Goal: Task Accomplishment & Management: Manage account settings

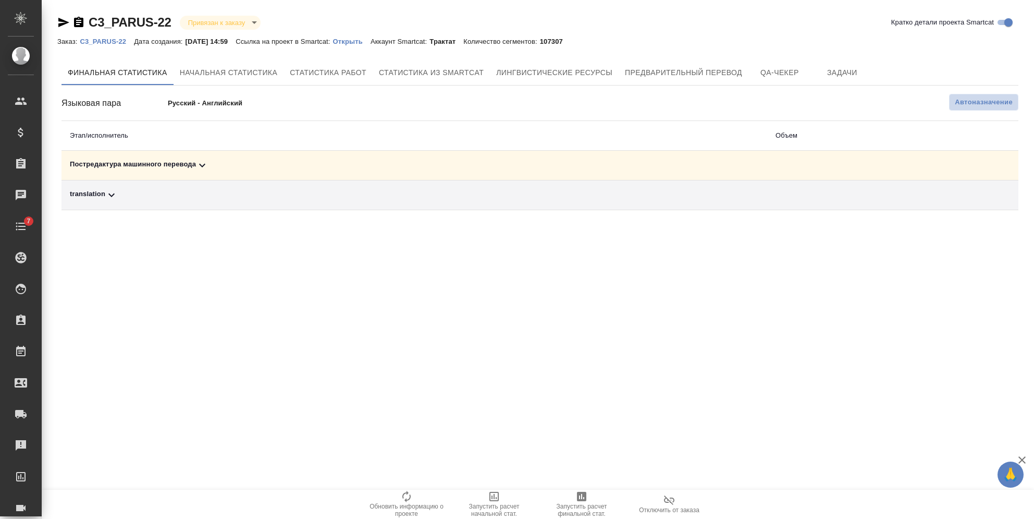
click at [993, 103] on span "Автоназначение" at bounding box center [984, 102] width 58 height 10
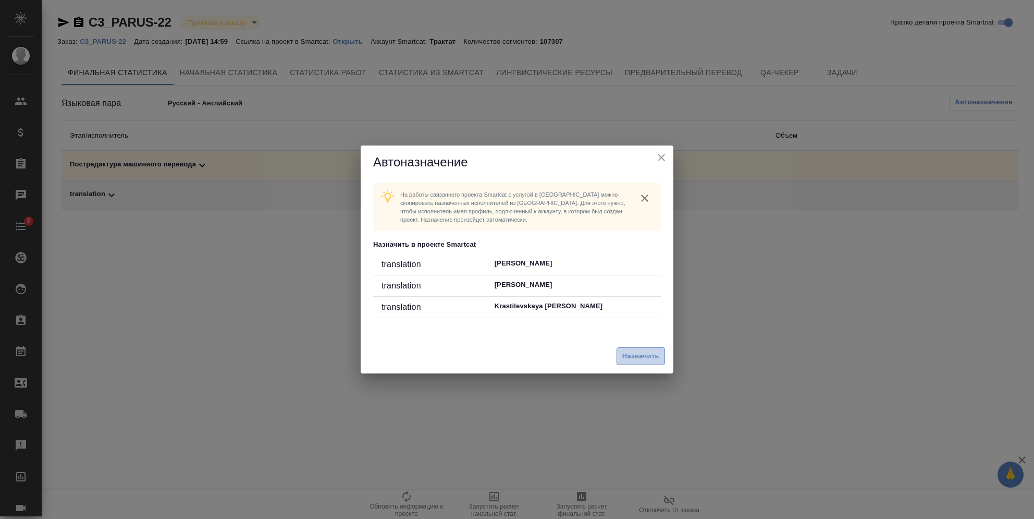
click at [622, 350] on span "Назначить" at bounding box center [640, 356] width 37 height 12
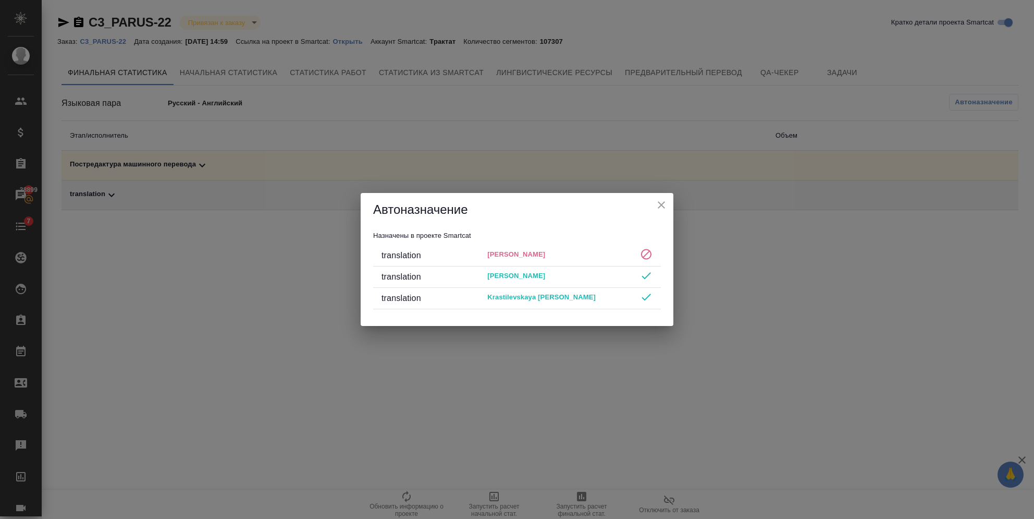
click at [661, 200] on icon "close" at bounding box center [661, 205] width 13 height 13
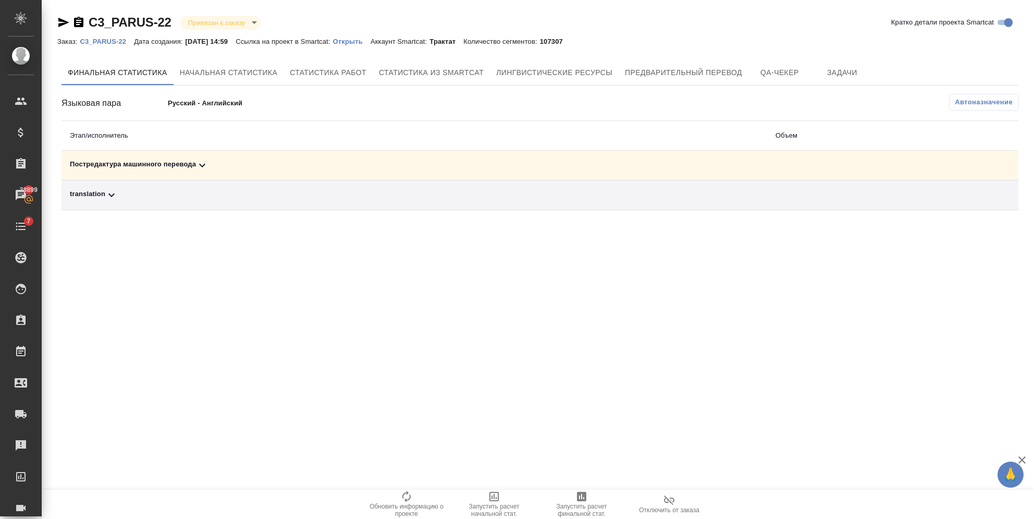
click at [116, 36] on link "C3_PARUS-22" at bounding box center [107, 40] width 54 height 9
click at [946, 93] on div "Финальная статистика Начальная статистика Статистика работ Статистика из Smartc…" at bounding box center [539, 135] width 957 height 150
click at [948, 94] on div "Автоназначение" at bounding box center [699, 102] width 638 height 17
click at [955, 95] on button "Автоназначение" at bounding box center [983, 102] width 69 height 17
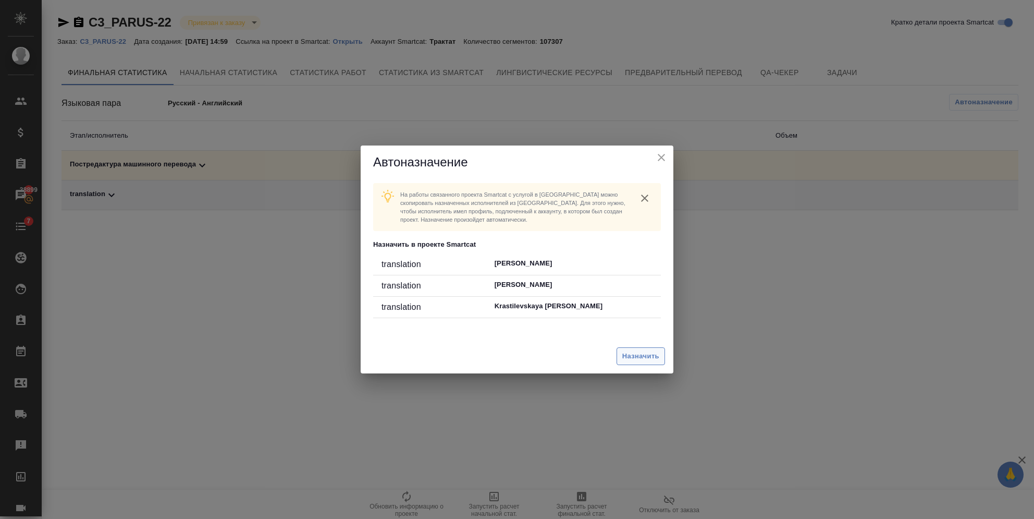
click at [646, 352] on span "Назначить" at bounding box center [640, 356] width 37 height 12
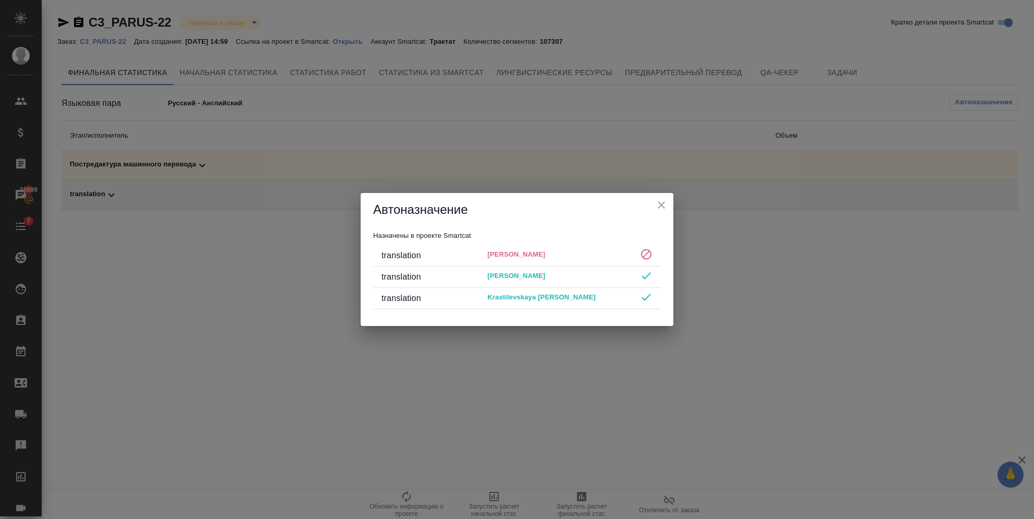
click at [664, 210] on icon "close" at bounding box center [661, 205] width 13 height 13
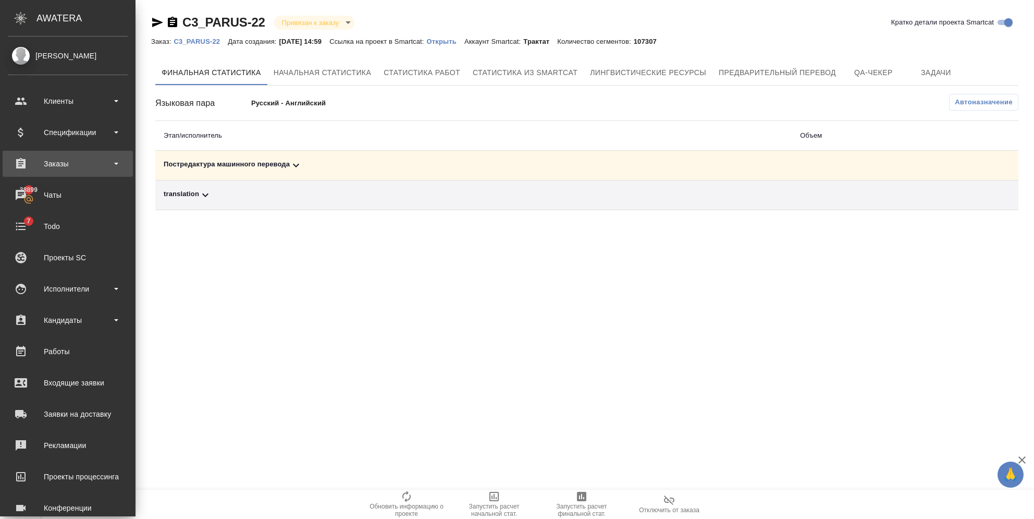
click at [35, 165] on div "Заказы" at bounding box center [68, 164] width 120 height 16
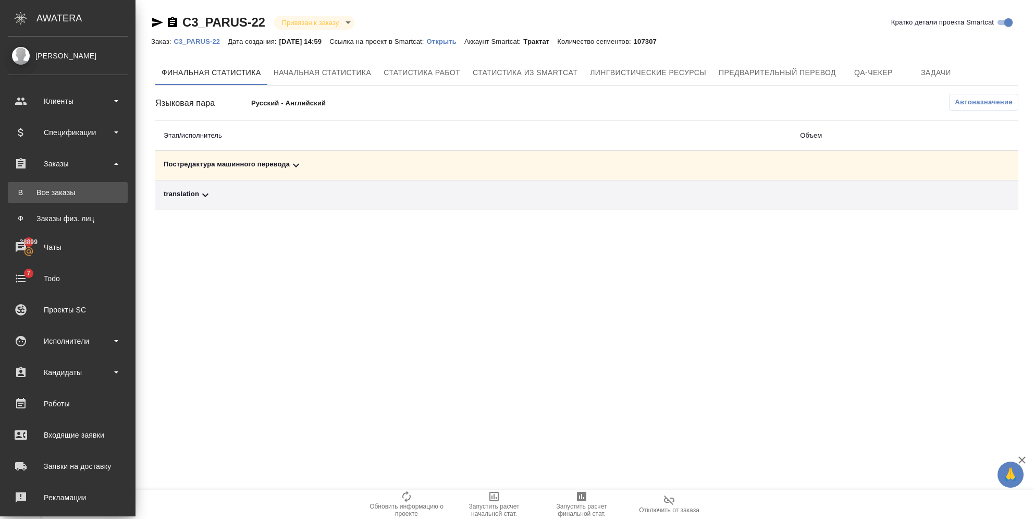
click at [26, 184] on link "В Все заказы" at bounding box center [68, 192] width 120 height 21
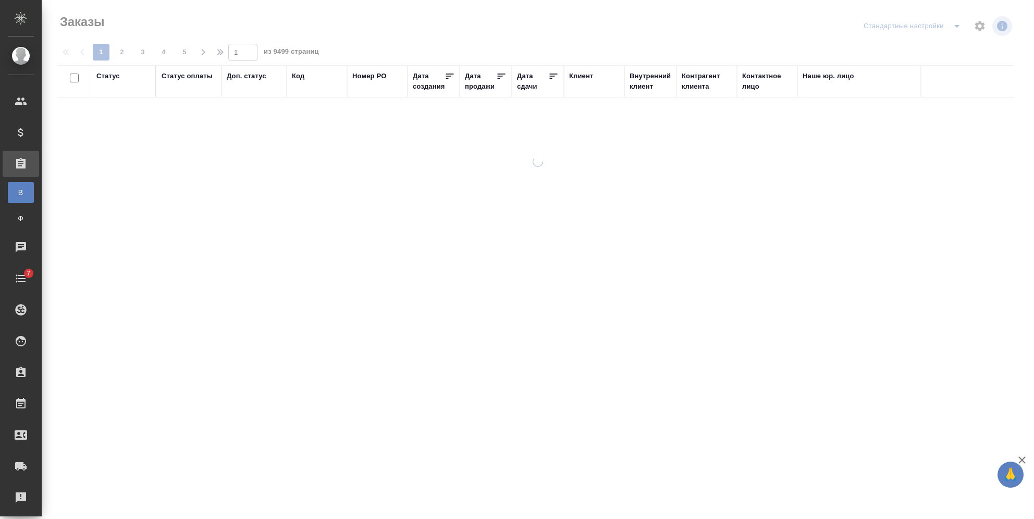
click at [298, 82] on div "Код" at bounding box center [317, 81] width 50 height 21
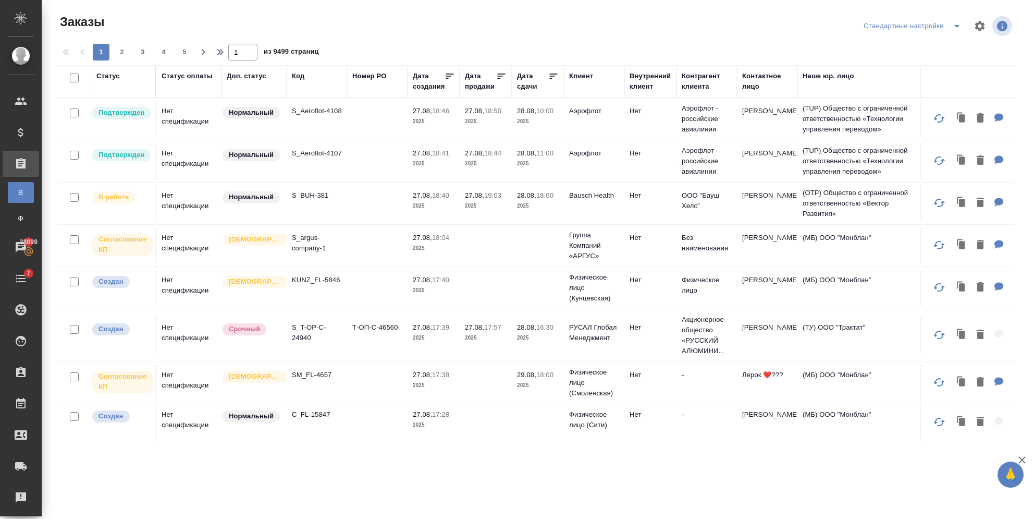
click at [299, 77] on div "Код" at bounding box center [298, 76] width 13 height 10
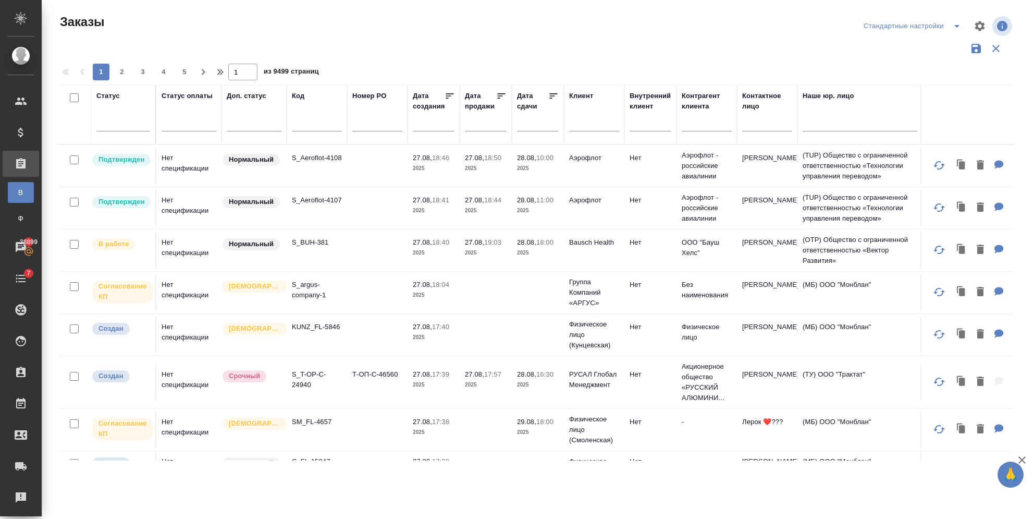
click at [312, 124] on input "text" at bounding box center [317, 124] width 50 height 13
paste input "S_Penoplex-21"
type input "S_Penoplex-21"
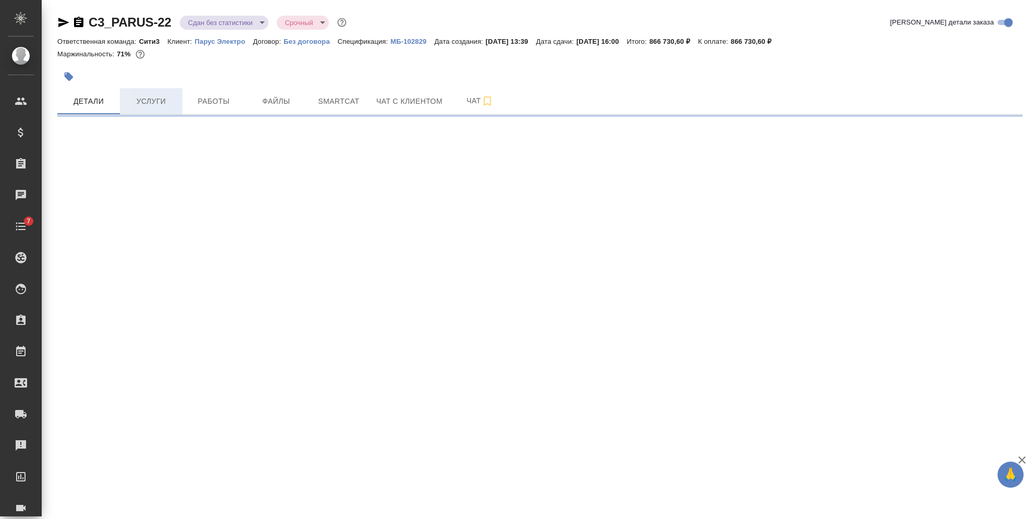
select select "RU"
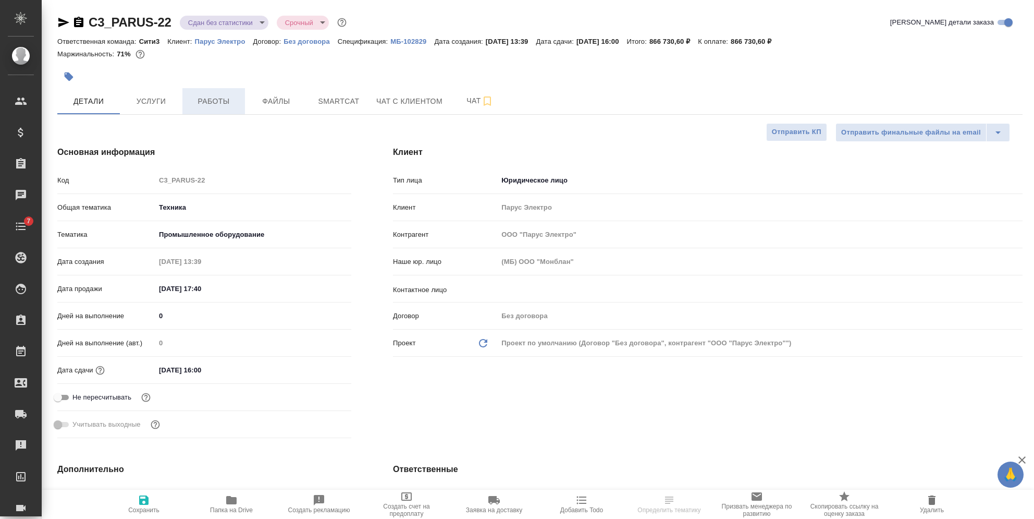
type textarea "x"
type input "Технический"
type input "Белякова Юлия"
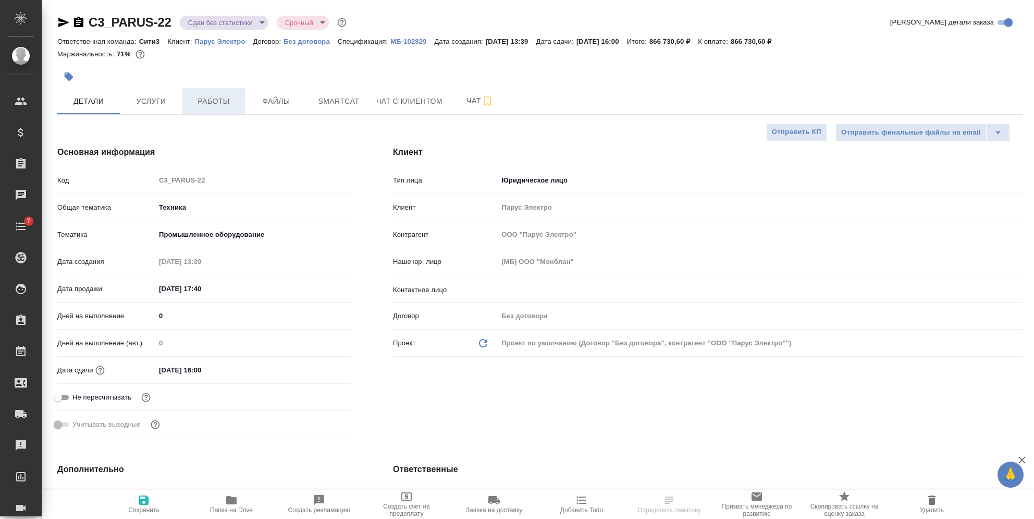
type input "Комаров Роман"
click at [206, 101] on span "Работы" at bounding box center [214, 101] width 50 height 13
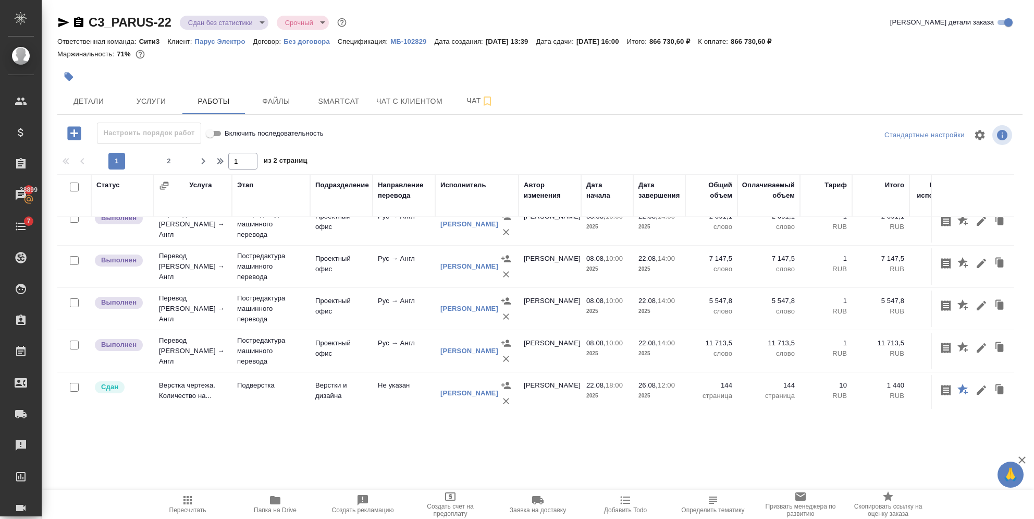
scroll to position [625, 0]
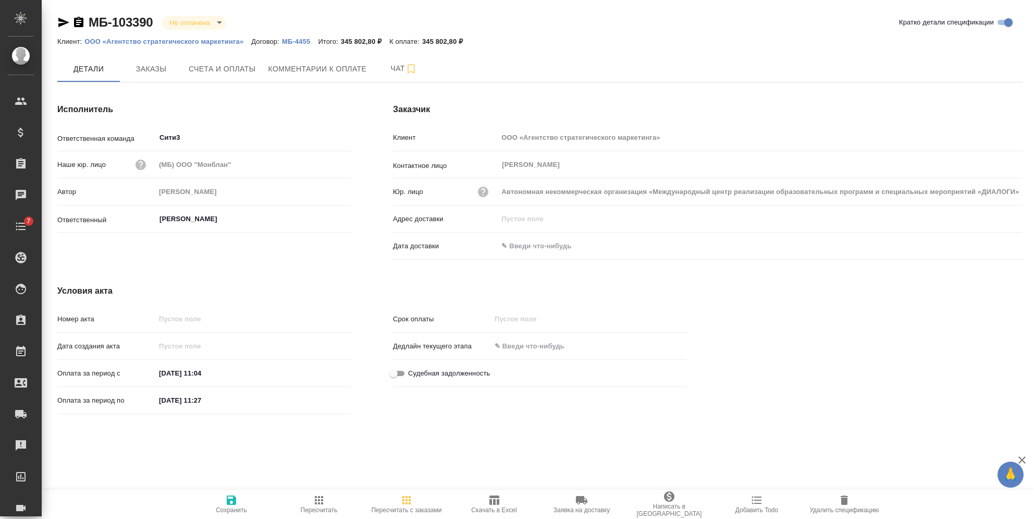
click at [79, 21] on icon "button" at bounding box center [78, 22] width 9 height 10
click at [73, 23] on icon "button" at bounding box center [78, 22] width 13 height 13
click at [213, 67] on span "Счета и оплаты" at bounding box center [222, 69] width 67 height 13
click at [82, 25] on icon "button" at bounding box center [78, 22] width 9 height 10
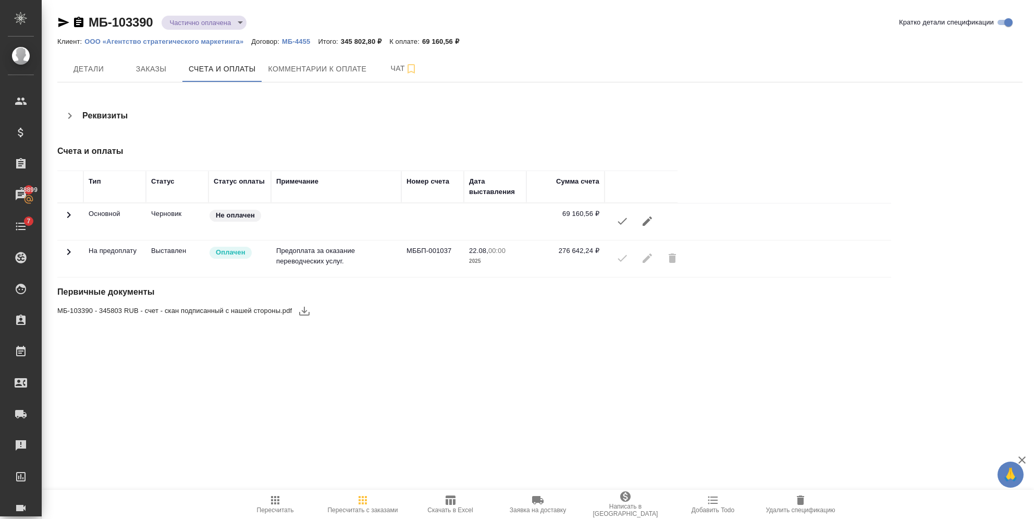
click at [64, 249] on icon at bounding box center [69, 251] width 13 height 13
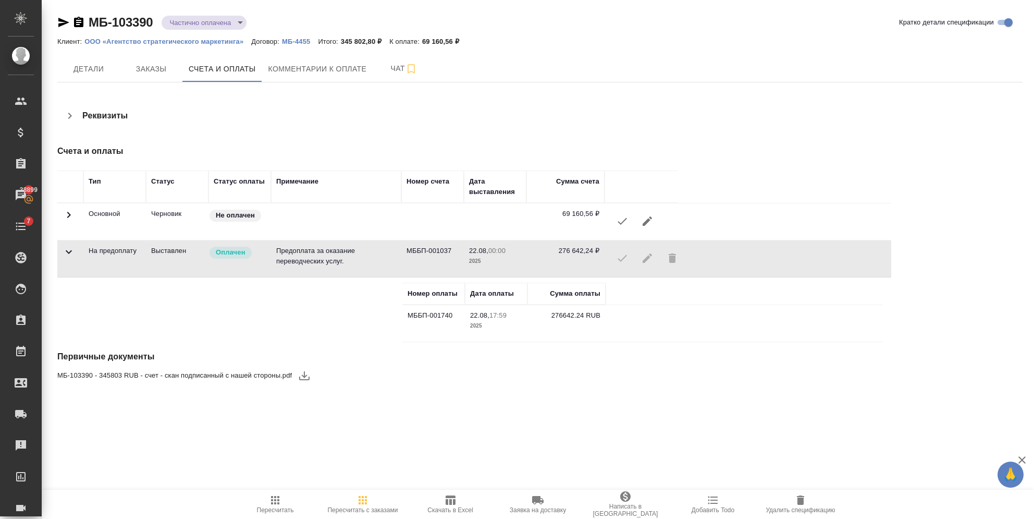
click at [691, 436] on div ".cls-1 fill:#fff; AWATERA [PERSON_NAME] Спецификации Заказы 38899 Чаты 7 Todo П…" at bounding box center [517, 259] width 1034 height 519
click at [79, 25] on icon "button" at bounding box center [78, 22] width 9 height 10
